Goal: Transaction & Acquisition: Purchase product/service

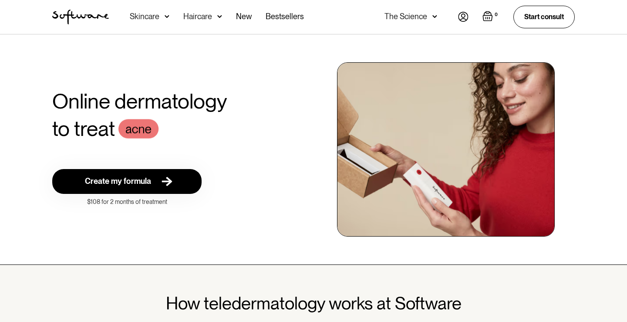
click at [150, 179] on div "Create my formula" at bounding box center [118, 181] width 66 height 10
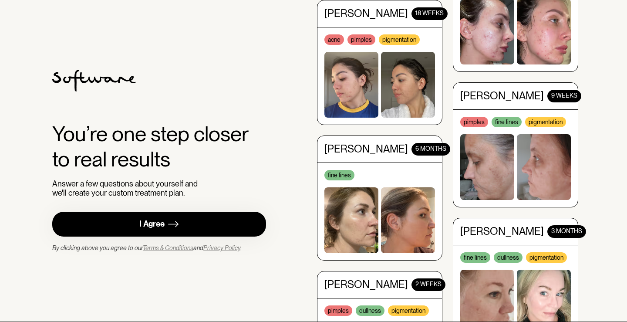
click at [158, 221] on div "I Agree" at bounding box center [151, 224] width 25 height 10
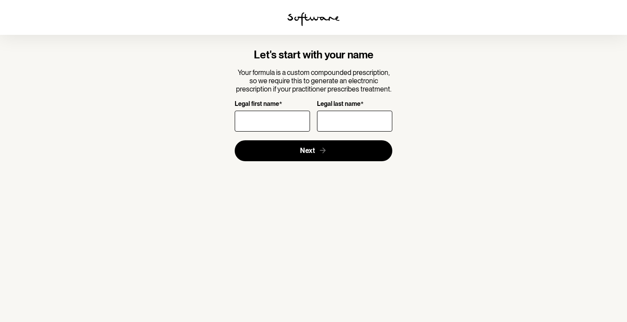
click at [257, 118] on input "Legal first name *" at bounding box center [272, 121] width 75 height 21
type input "Montana"
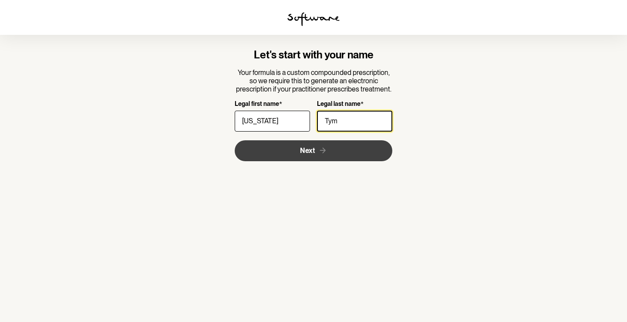
type input "Tym"
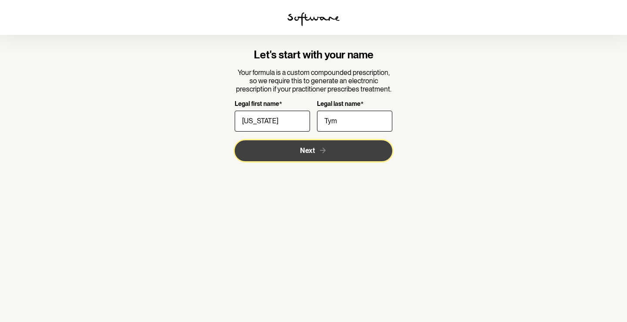
click at [284, 154] on button "Next" at bounding box center [314, 150] width 158 height 21
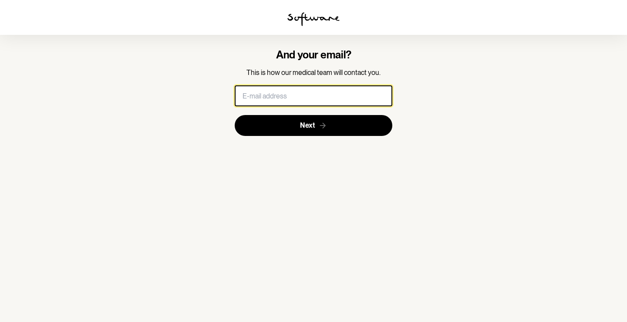
click at [276, 96] on input "text" at bounding box center [314, 95] width 158 height 21
type input "montana.tym@hotmail.com"
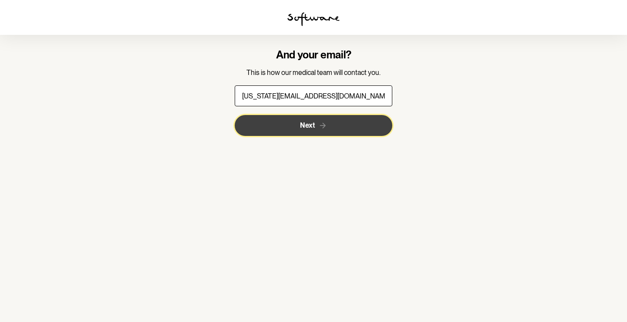
click at [302, 129] on span "Next" at bounding box center [307, 125] width 15 height 8
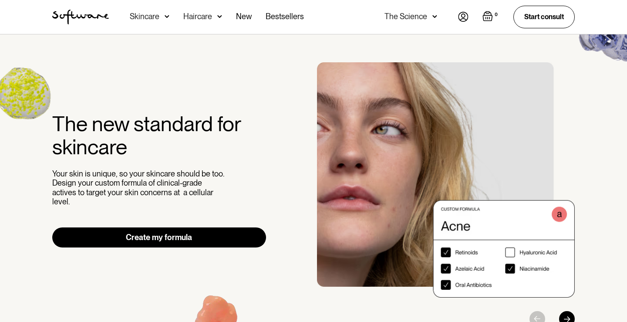
click at [155, 16] on div "Skincare" at bounding box center [145, 16] width 30 height 9
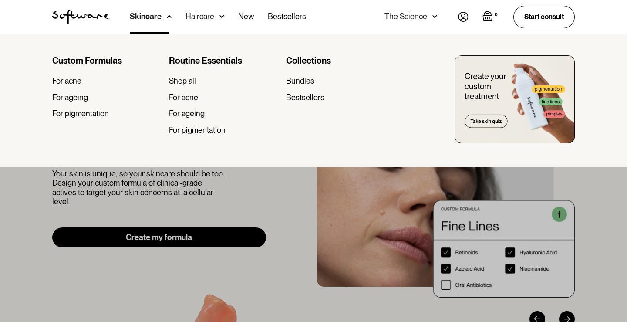
click at [158, 17] on div "Skincare" at bounding box center [146, 16] width 32 height 9
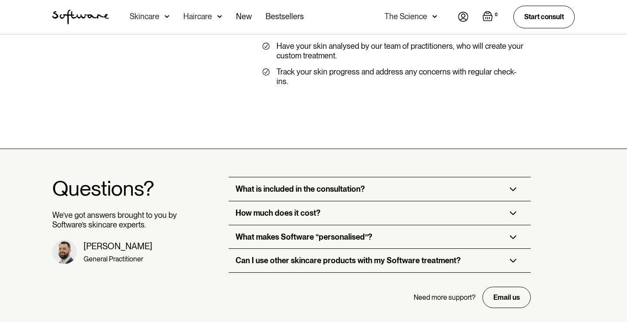
scroll to position [2046, 0]
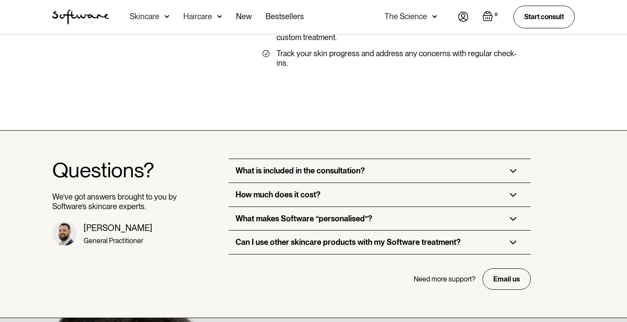
click at [278, 190] on div "How much does it cost?" at bounding box center [277, 195] width 85 height 10
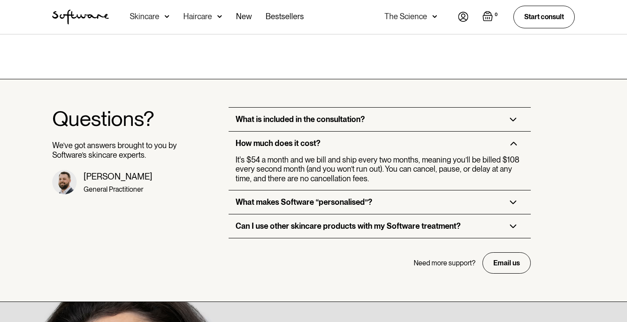
scroll to position [2106, 0]
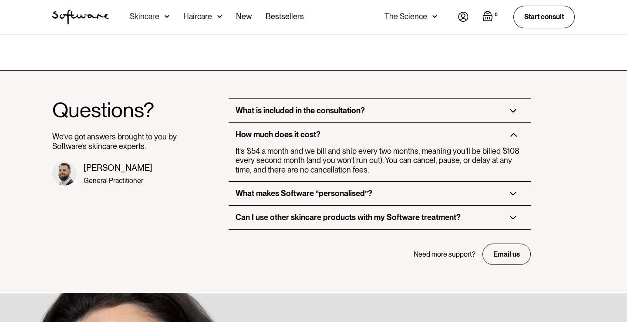
click at [276, 212] on div "Can I use other skincare products with my Software treatment?" at bounding box center [347, 217] width 225 height 10
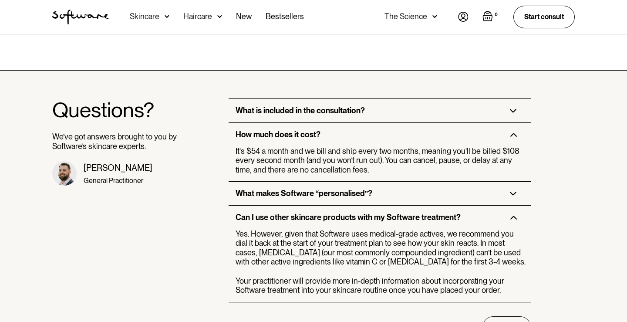
click at [305, 181] on div "What makes Software “personalised”?" at bounding box center [379, 192] width 302 height 23
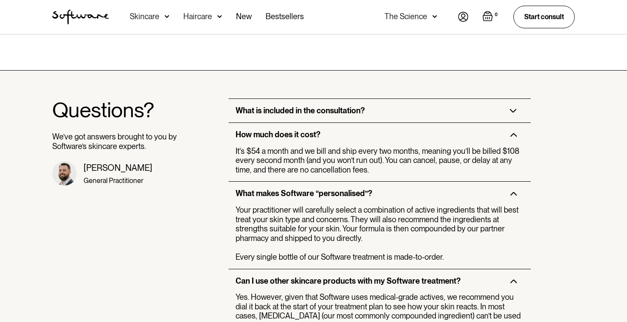
click at [352, 106] on div "What is included in the consultation?" at bounding box center [299, 111] width 129 height 10
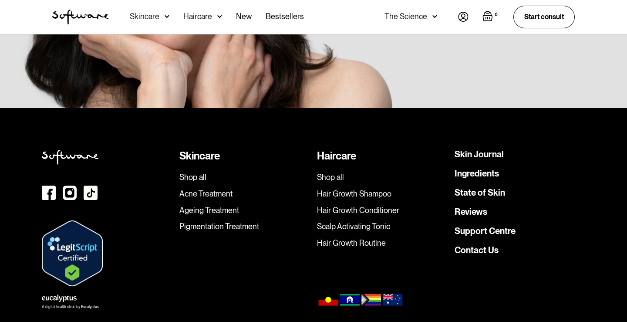
scroll to position [2747, 0]
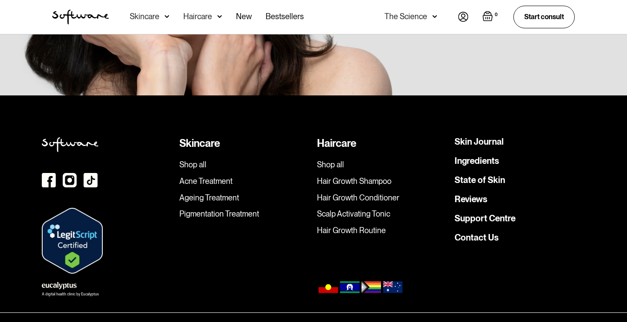
click at [229, 209] on link "Pigmentation Treatment" at bounding box center [244, 214] width 131 height 10
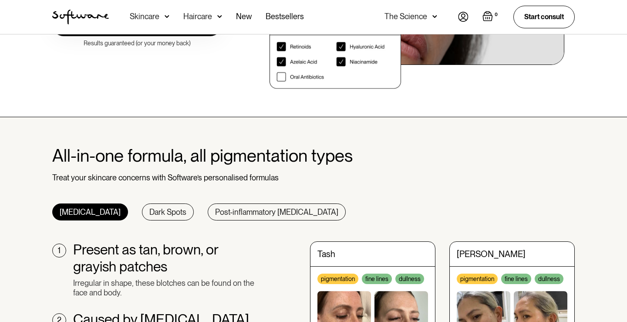
scroll to position [270, 0]
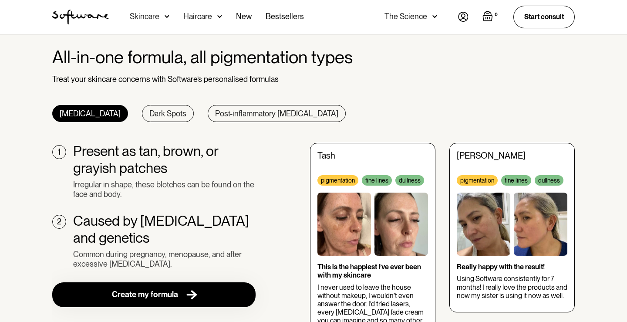
click at [245, 103] on div "All-in-one formula, all pigmentation types Treat your skincare concerns with So…" at bounding box center [313, 217] width 543 height 341
click at [242, 112] on div "Post-inflammatory hyperpigmentation" at bounding box center [276, 114] width 123 height 10
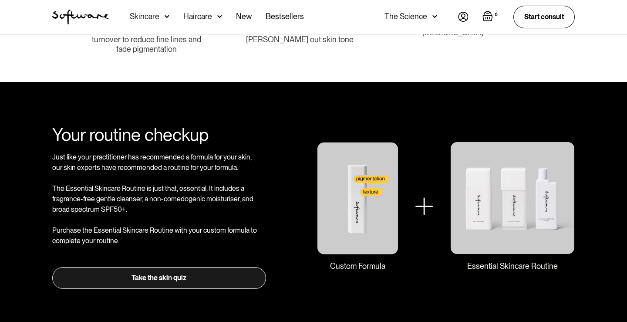
scroll to position [952, 0]
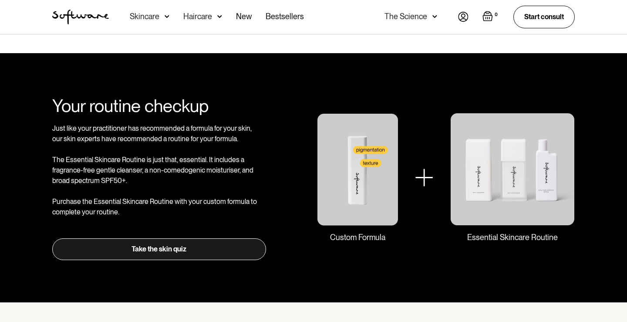
click at [161, 251] on link "Take the skin quiz" at bounding box center [159, 249] width 214 height 22
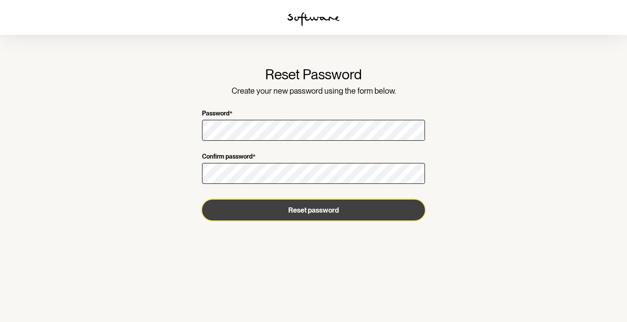
click at [288, 209] on button "Reset password" at bounding box center [313, 209] width 223 height 21
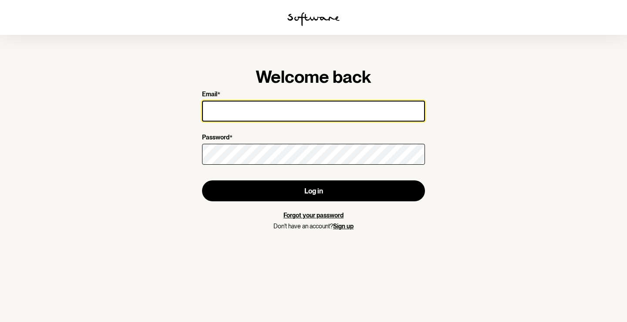
click at [323, 112] on input "Email *" at bounding box center [313, 111] width 223 height 21
type input "montana.tym@hotmail.com"
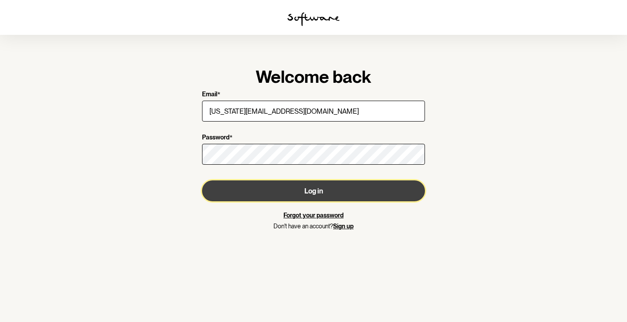
click at [300, 188] on button "Log in" at bounding box center [313, 190] width 223 height 21
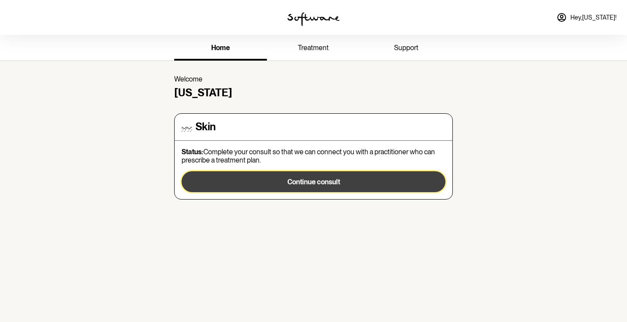
click at [309, 185] on span "Continue consult" at bounding box center [313, 182] width 53 height 8
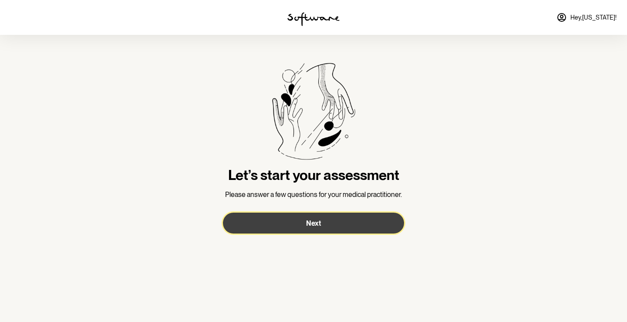
click at [300, 223] on button "Next" at bounding box center [313, 222] width 181 height 21
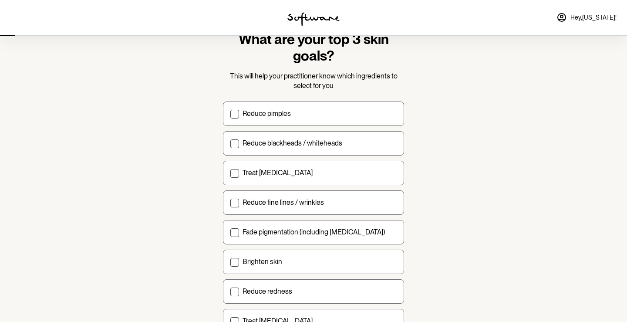
scroll to position [59, 0]
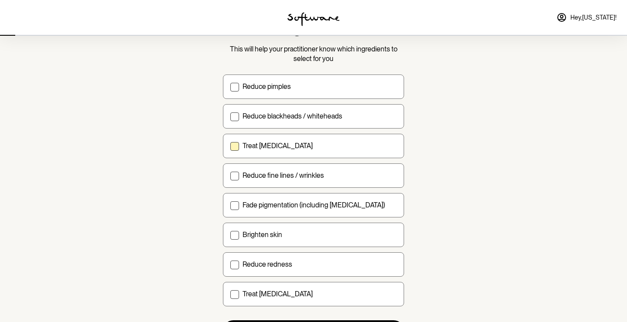
click at [311, 144] on div "Treat acne scarring" at bounding box center [319, 145] width 154 height 8
click at [230, 145] on input "Treat acne scarring" at bounding box center [230, 145] width 0 height 0
checkbox input "true"
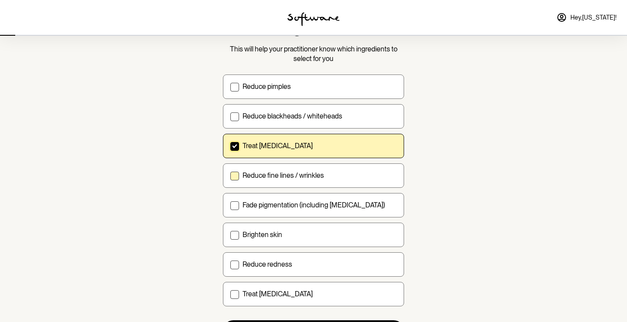
click at [303, 175] on p "Reduce fine lines / wrinkles" at bounding box center [282, 175] width 81 height 8
click at [230, 175] on input "Reduce fine lines / wrinkles" at bounding box center [230, 175] width 0 height 0
checkbox input "true"
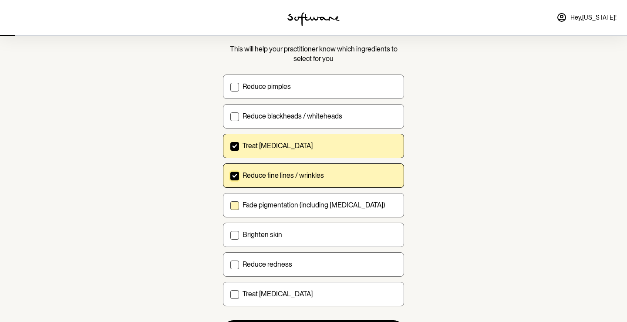
click at [297, 207] on p "Fade pigmentation (including melasma)" at bounding box center [313, 205] width 142 height 8
click at [230, 205] on input "Fade pigmentation (including melasma)" at bounding box center [230, 204] width 0 height 0
checkbox input "true"
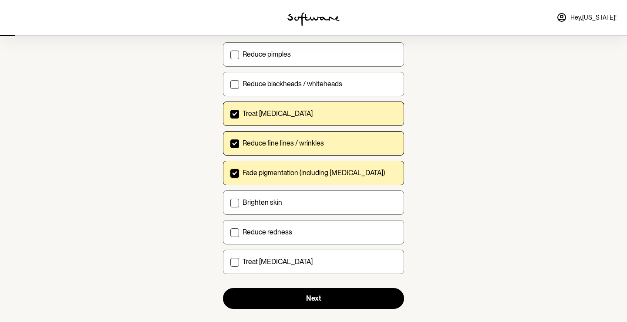
scroll to position [105, 0]
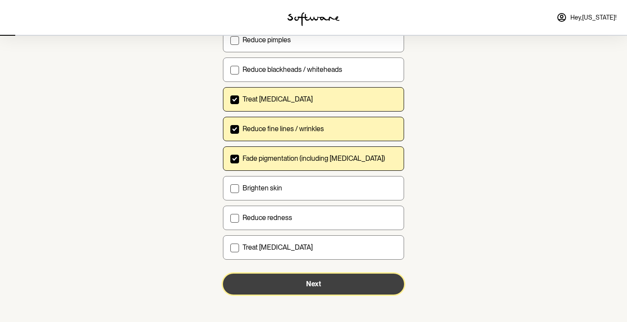
click at [305, 283] on button "Next" at bounding box center [313, 283] width 181 height 21
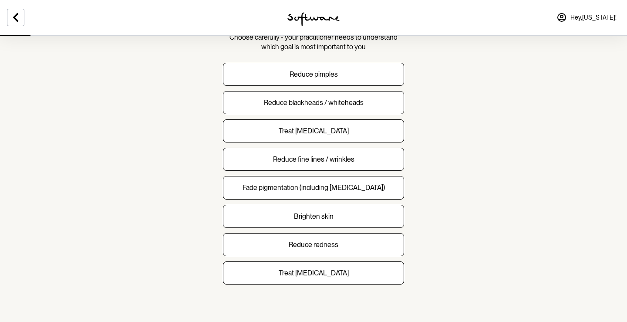
scroll to position [75, 0]
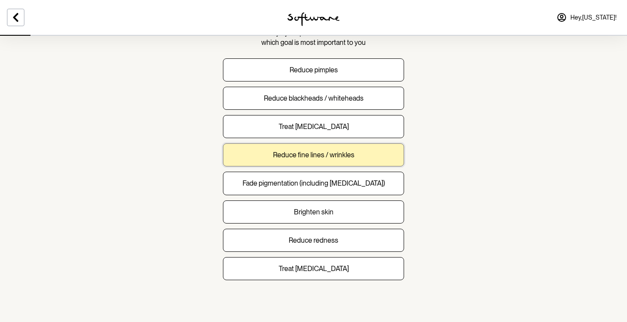
click at [316, 155] on p "Reduce fine lines / wrinkles" at bounding box center [313, 155] width 81 height 8
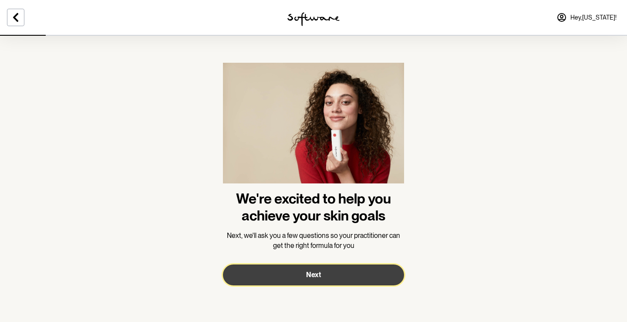
click at [308, 276] on span "Next" at bounding box center [313, 274] width 15 height 8
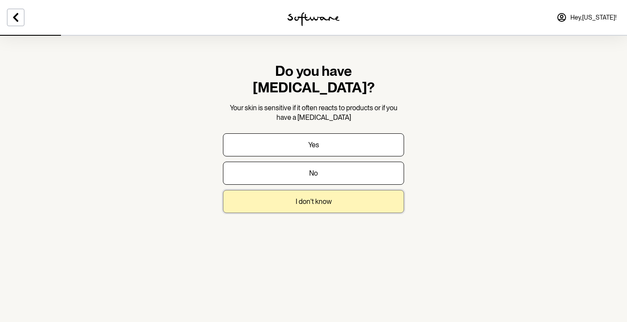
click at [309, 190] on button "I don't know" at bounding box center [313, 201] width 181 height 23
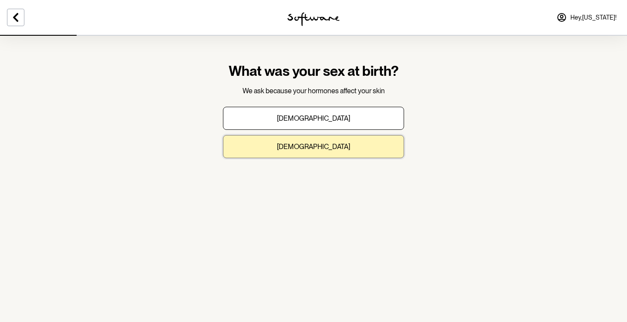
click at [324, 145] on p "Female" at bounding box center [313, 146] width 73 height 8
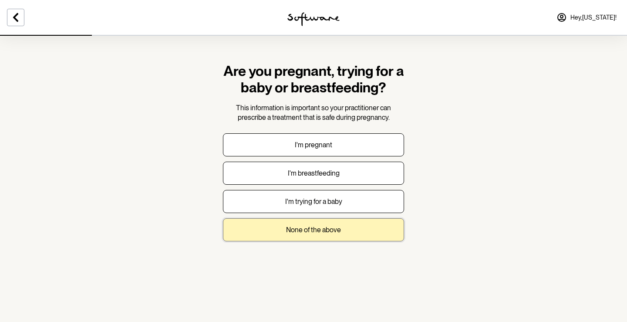
click at [308, 234] on button "None of the above" at bounding box center [313, 229] width 181 height 23
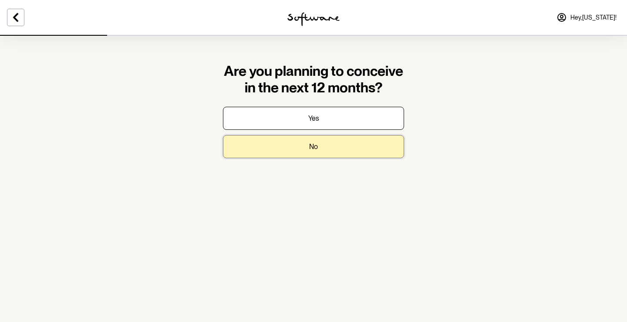
click at [315, 148] on p "No" at bounding box center [313, 146] width 9 height 8
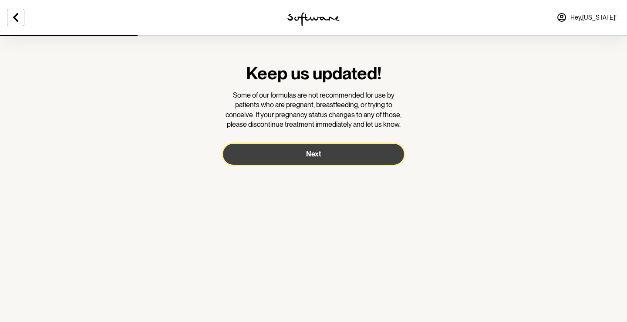
click at [314, 156] on span "Next" at bounding box center [313, 154] width 15 height 8
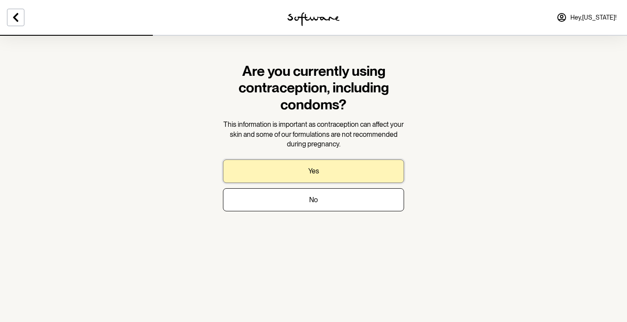
click at [312, 172] on p "Yes" at bounding box center [313, 171] width 11 height 8
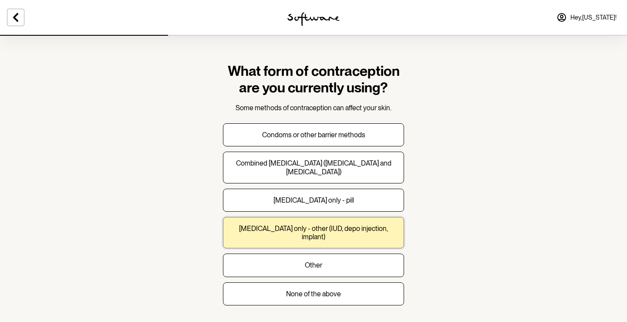
click at [301, 233] on button "Progesterone only - other (IUD, depo injection, implant)" at bounding box center [313, 232] width 181 height 31
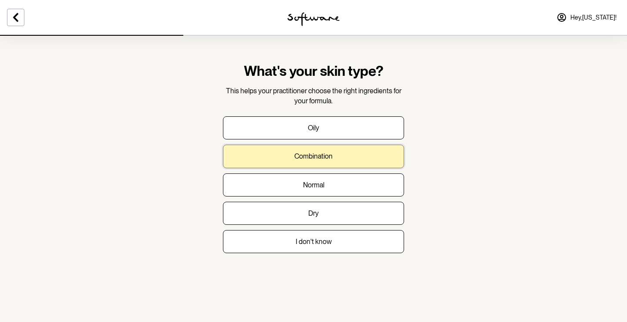
click at [332, 162] on button "Combination" at bounding box center [313, 155] width 181 height 23
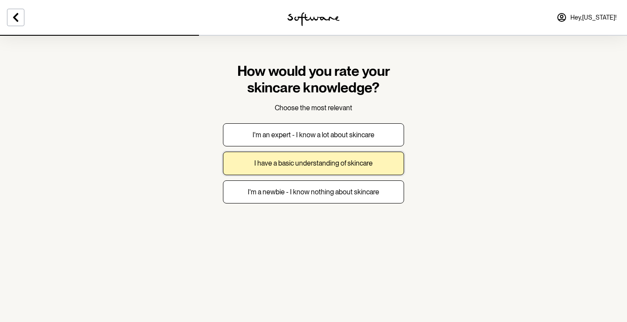
click at [332, 162] on p "I have a basic understanding of skincare" at bounding box center [313, 163] width 118 height 8
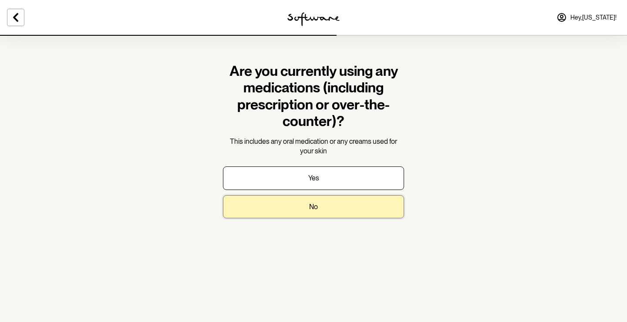
click at [318, 205] on button "No" at bounding box center [313, 206] width 181 height 23
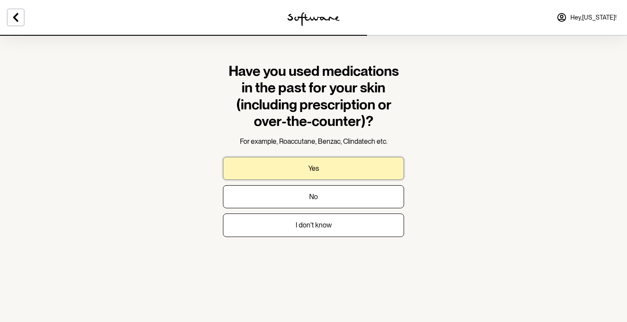
click at [319, 173] on button "Yes" at bounding box center [313, 168] width 181 height 23
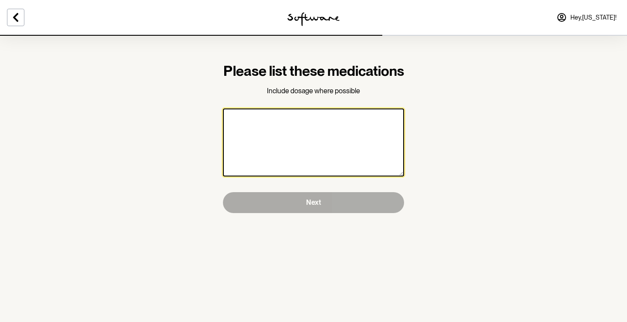
click at [312, 164] on textarea at bounding box center [313, 142] width 181 height 68
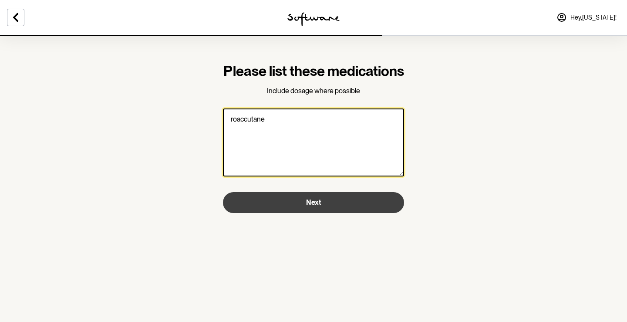
type textarea "roaccutane"
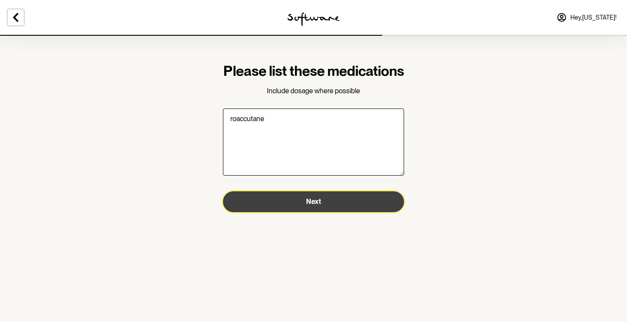
click at [307, 205] on span "Next" at bounding box center [313, 201] width 15 height 8
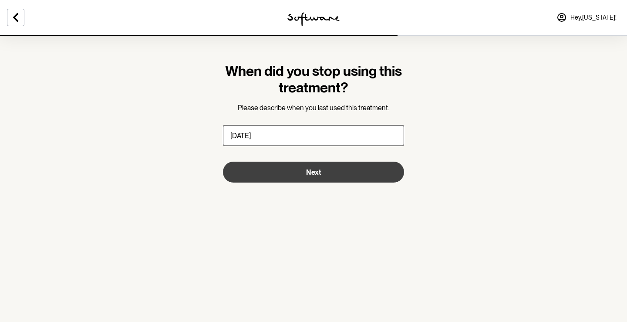
type input "12 months ago"
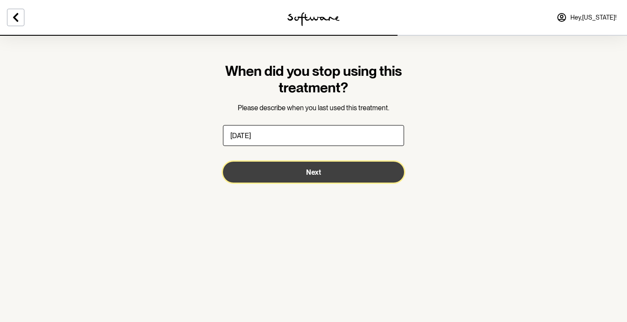
click at [325, 176] on button "Next" at bounding box center [313, 171] width 181 height 21
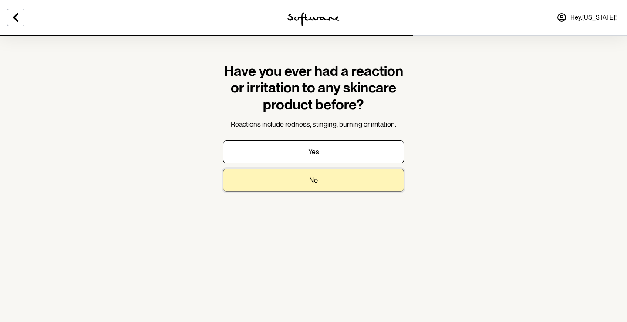
click at [302, 187] on button "No" at bounding box center [313, 179] width 181 height 23
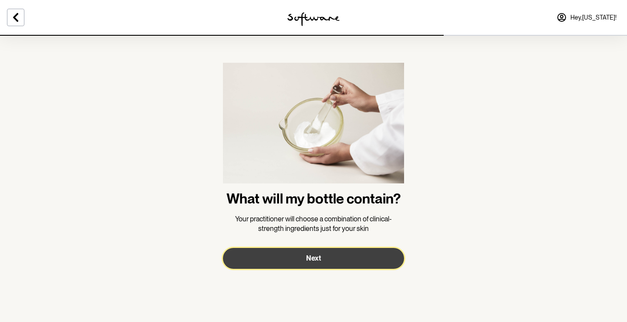
click at [293, 261] on button "Next" at bounding box center [313, 258] width 181 height 21
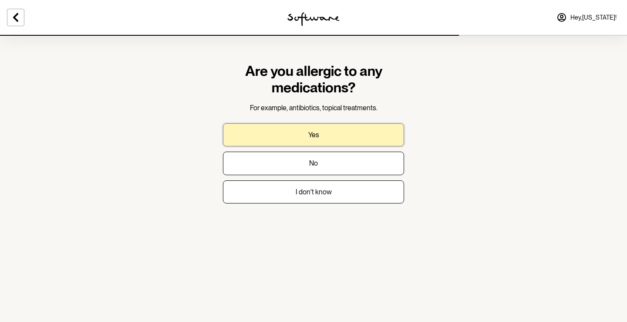
click at [321, 139] on button "Yes" at bounding box center [313, 134] width 181 height 23
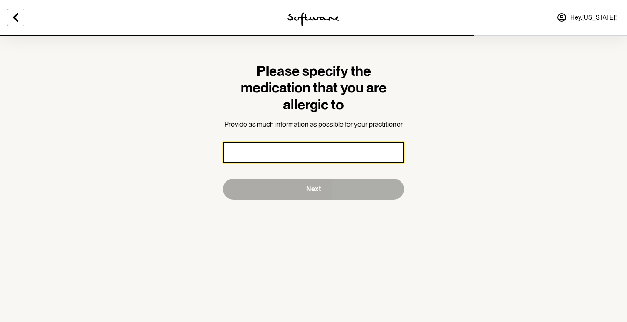
paste input "penicillin"
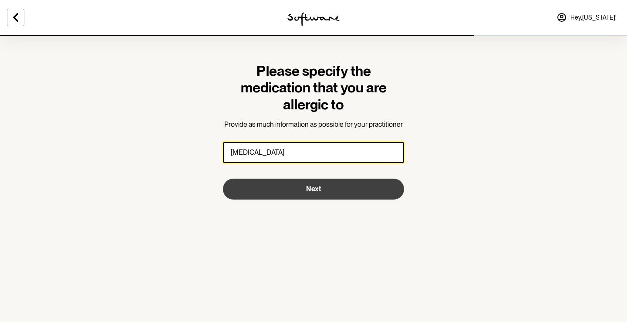
type input "penicillin"
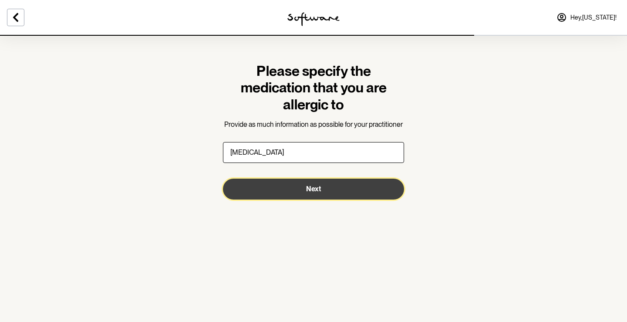
click at [308, 187] on span "Next" at bounding box center [313, 188] width 15 height 8
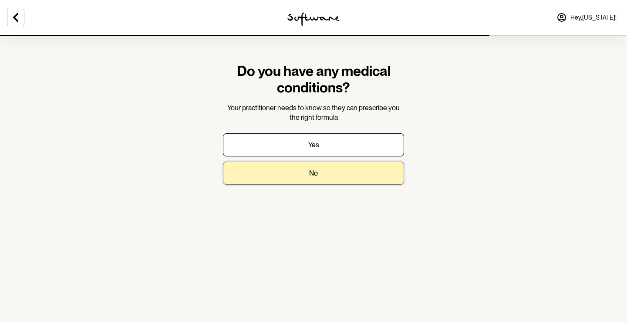
click at [317, 173] on p "No" at bounding box center [313, 173] width 9 height 8
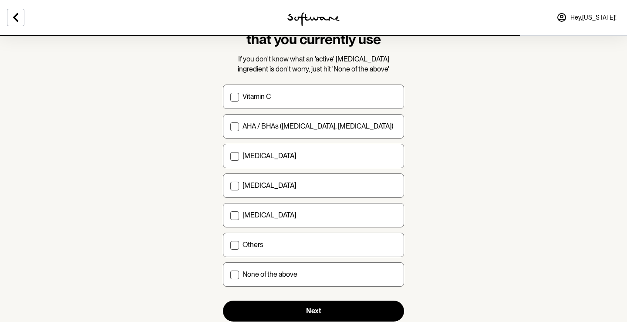
scroll to position [71, 0]
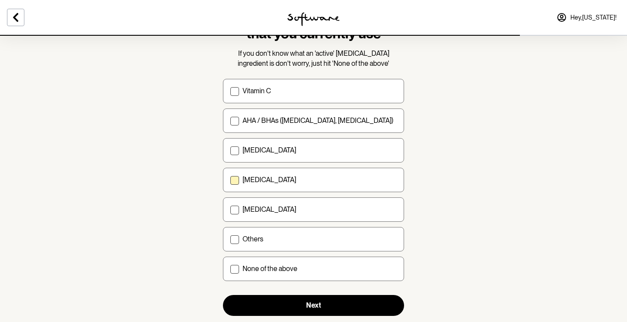
click at [302, 180] on div "Niacinamide" at bounding box center [319, 179] width 154 height 8
click at [230, 180] on input "Niacinamide" at bounding box center [230, 180] width 0 height 0
checkbox input "true"
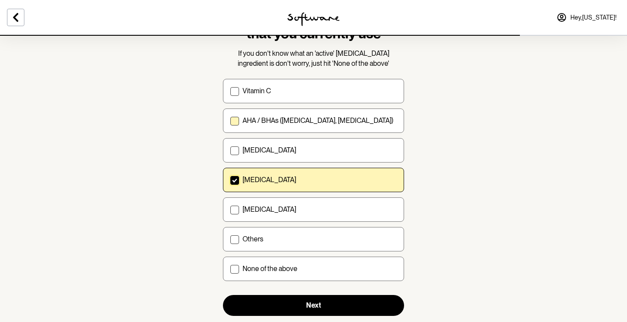
click at [330, 118] on p "AHA / BHAs (salicylic acid, glycolic acid)" at bounding box center [317, 120] width 151 height 8
click at [230, 121] on input "AHA / BHAs (salicylic acid, glycolic acid)" at bounding box center [230, 121] width 0 height 0
checkbox input "true"
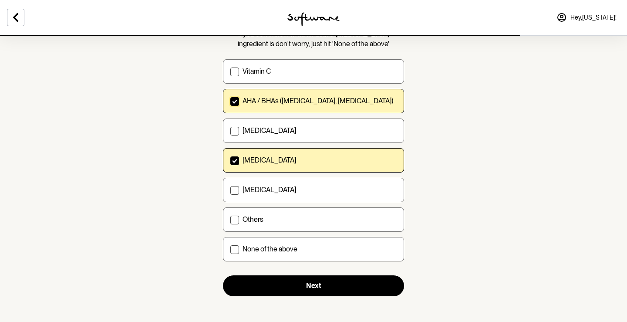
scroll to position [93, 0]
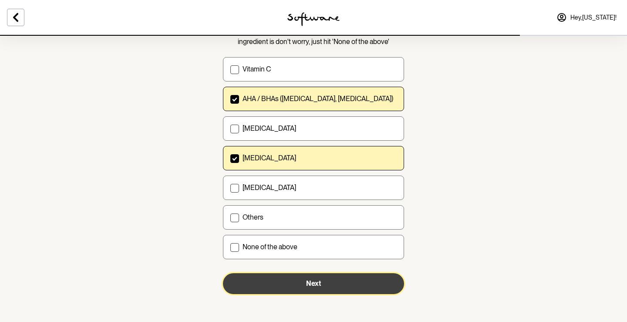
click at [290, 280] on button "Next" at bounding box center [313, 283] width 181 height 21
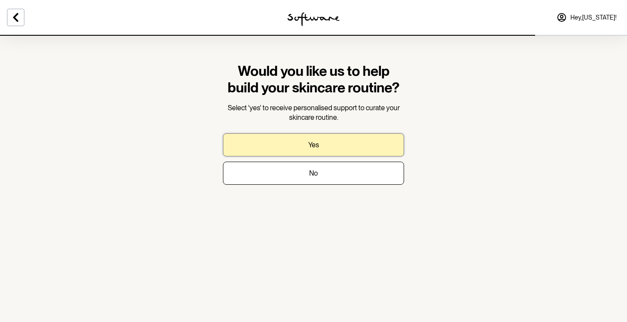
click at [318, 141] on p "Yes" at bounding box center [313, 145] width 11 height 8
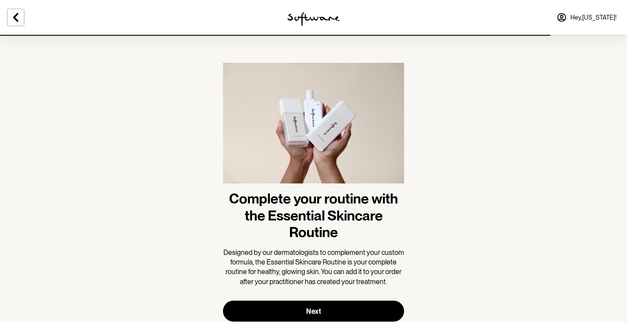
scroll to position [27, 0]
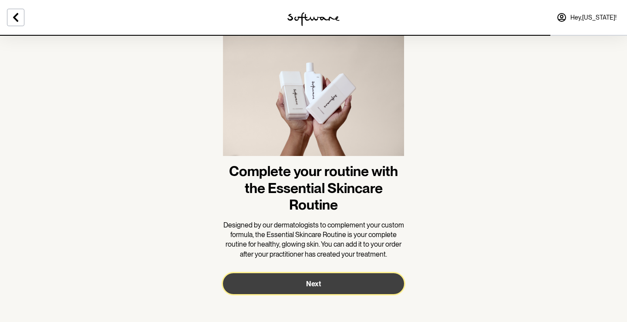
click at [303, 280] on button "Next" at bounding box center [313, 283] width 181 height 21
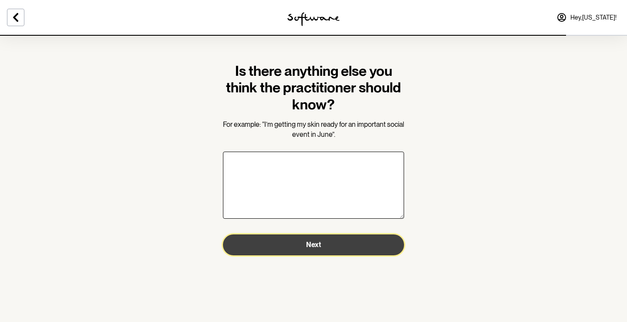
click at [318, 250] on button "Next" at bounding box center [313, 244] width 181 height 21
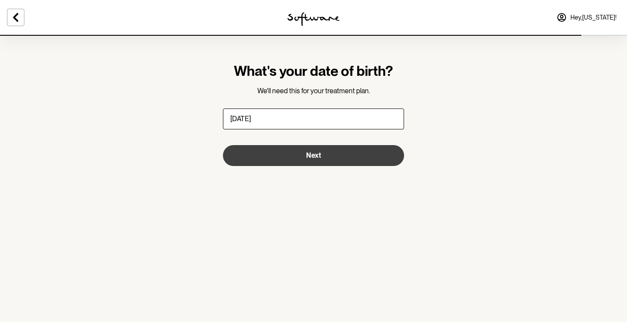
type input "17/12/1995"
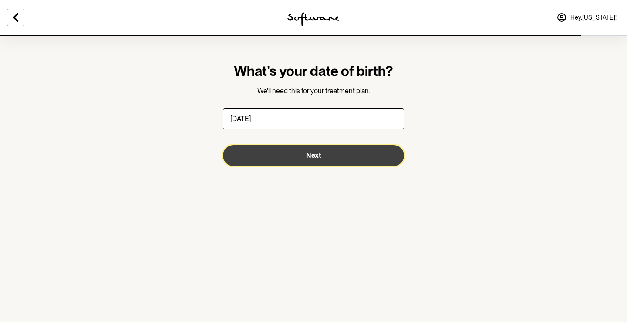
click at [322, 157] on button "Next" at bounding box center [313, 155] width 181 height 21
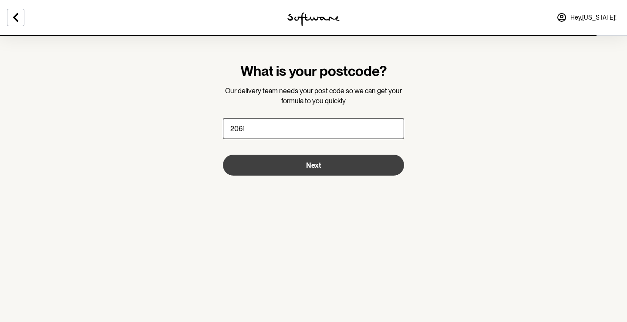
type input "2061"
click at [313, 170] on button "Next" at bounding box center [313, 164] width 181 height 21
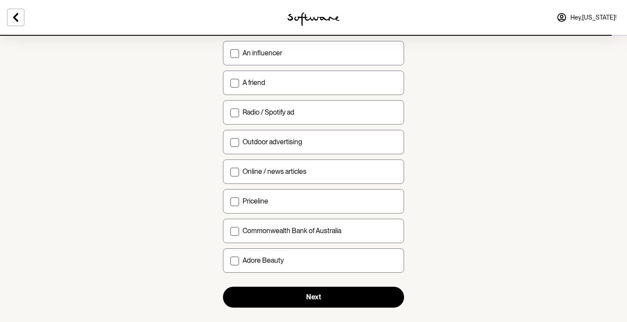
scroll to position [286, 0]
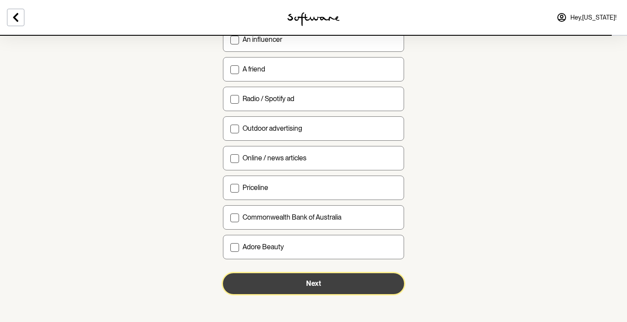
click at [301, 287] on button "Next" at bounding box center [313, 283] width 181 height 21
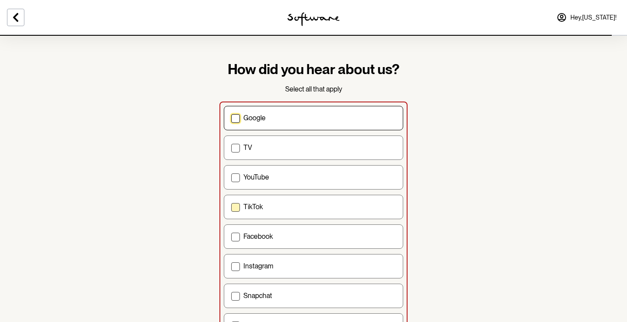
scroll to position [0, 0]
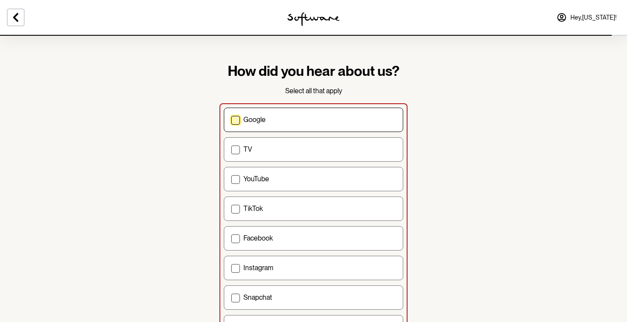
click at [302, 121] on div "Google" at bounding box center [319, 119] width 152 height 8
click at [231, 120] on input "Google" at bounding box center [231, 119] width 0 height 0
checkbox input "true"
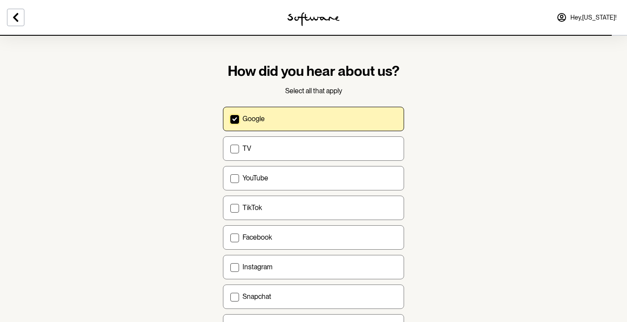
scroll to position [286, 0]
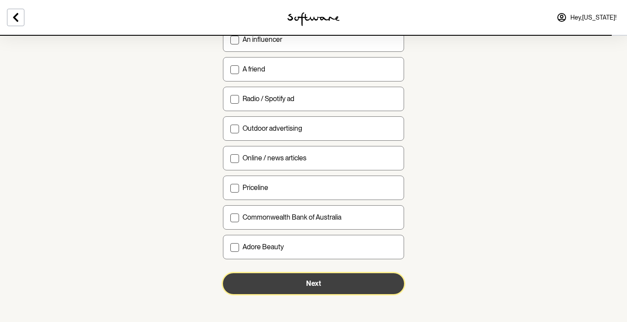
click at [309, 282] on span "Next" at bounding box center [313, 283] width 15 height 8
